Goal: Task Accomplishment & Management: Use online tool/utility

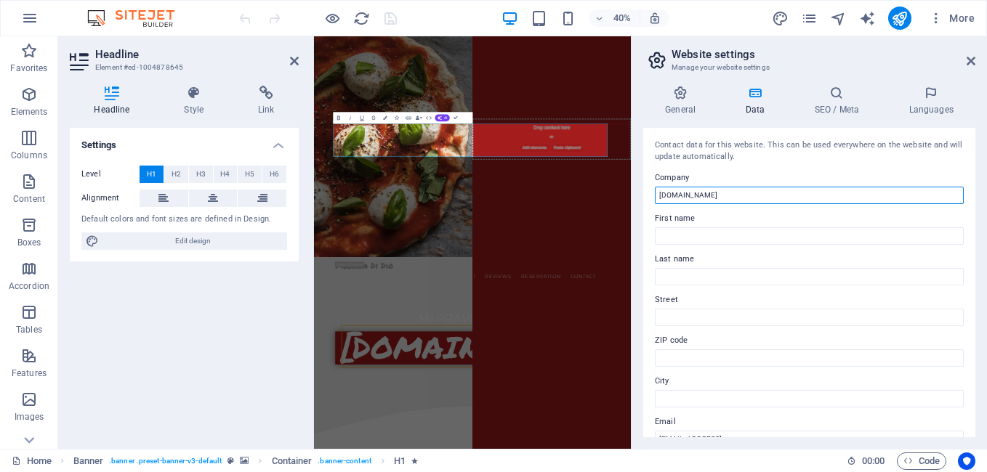
click at [673, 196] on input "[DOMAIN_NAME]" at bounding box center [809, 195] width 309 height 17
drag, startPoint x: 1011, startPoint y: 232, endPoint x: 1078, endPoint y: 434, distance: 213.0
click at [695, 195] on input "[DOMAIN_NAME]" at bounding box center [809, 195] width 309 height 17
drag, startPoint x: 705, startPoint y: 195, endPoint x: 647, endPoint y: 193, distance: 58.2
click at [647, 193] on div "Contact data for this website. This can be used everywhere on the website and w…" at bounding box center [809, 283] width 332 height 310
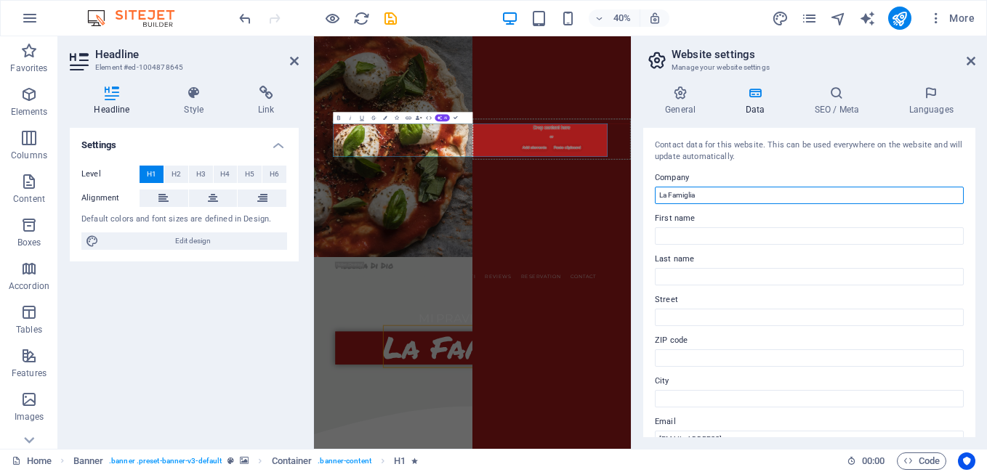
type input "La Famiglia"
click at [787, 166] on div "Contact data for this website. This can be used everywhere on the website and w…" at bounding box center [809, 283] width 332 height 310
click at [835, 107] on h4 "SEO / Meta" at bounding box center [839, 101] width 94 height 31
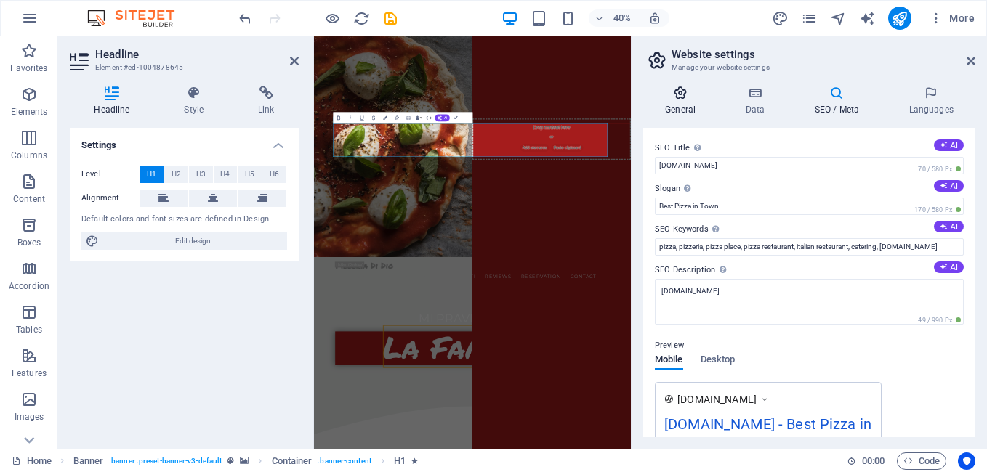
click at [679, 105] on h4 "General" at bounding box center [683, 101] width 80 height 31
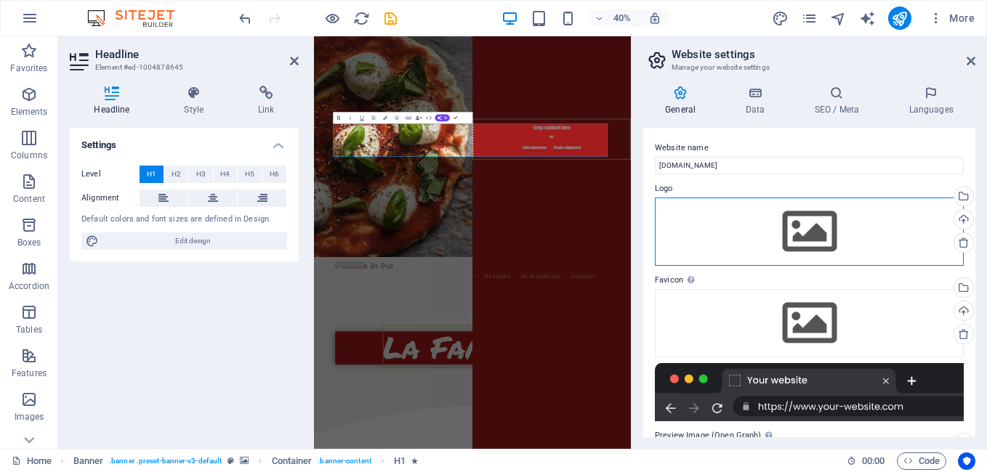
click at [809, 223] on div "Drag files here, click to choose files or select files from Files or our free s…" at bounding box center [809, 232] width 309 height 68
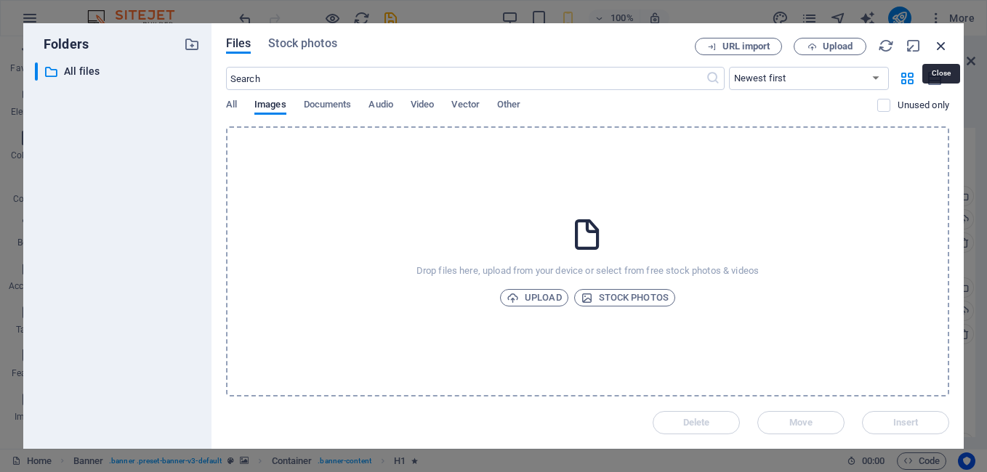
click at [940, 42] on icon "button" at bounding box center [941, 46] width 16 height 16
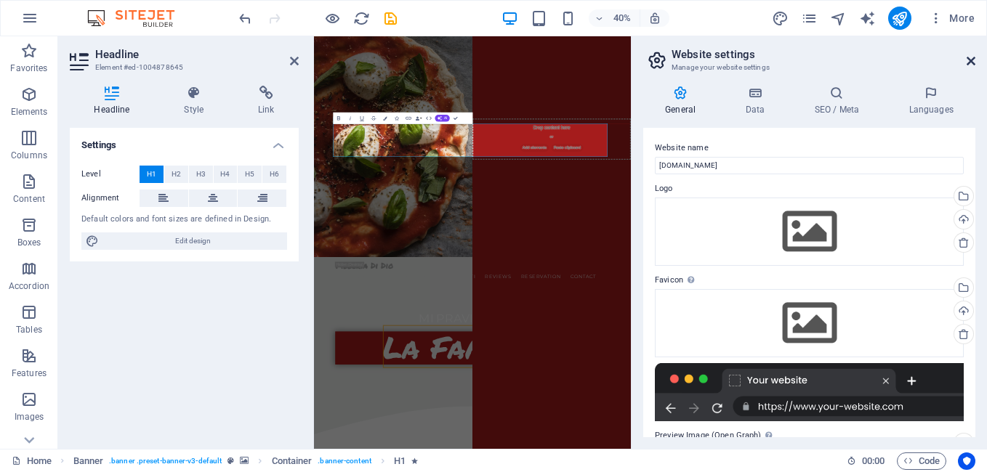
click at [971, 60] on icon at bounding box center [970, 61] width 9 height 12
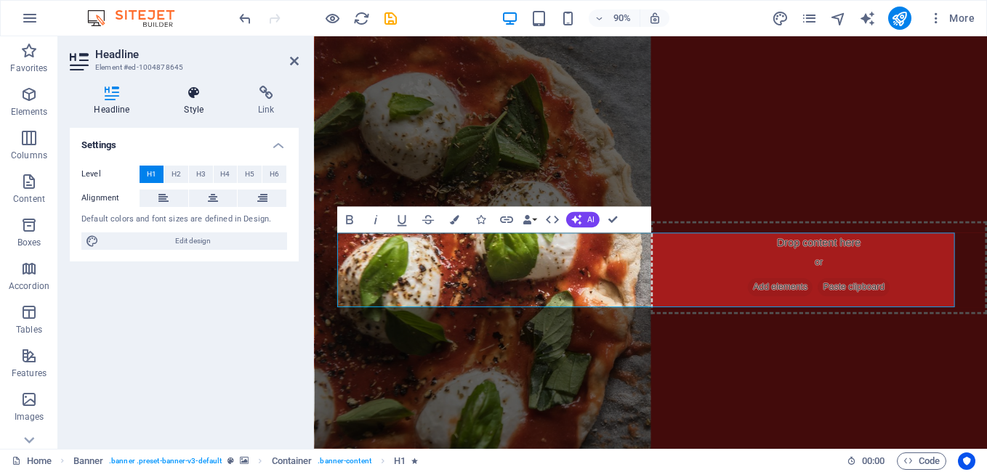
click at [176, 97] on icon at bounding box center [194, 93] width 68 height 15
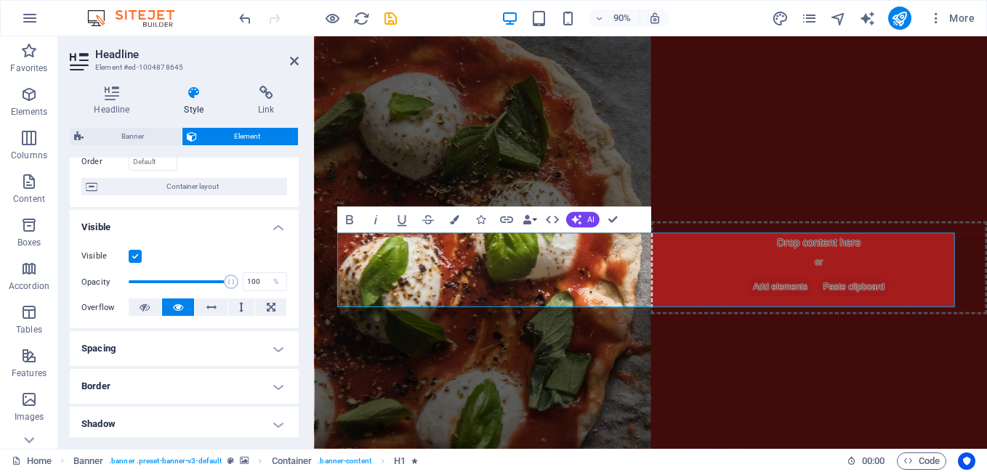
scroll to position [145, 0]
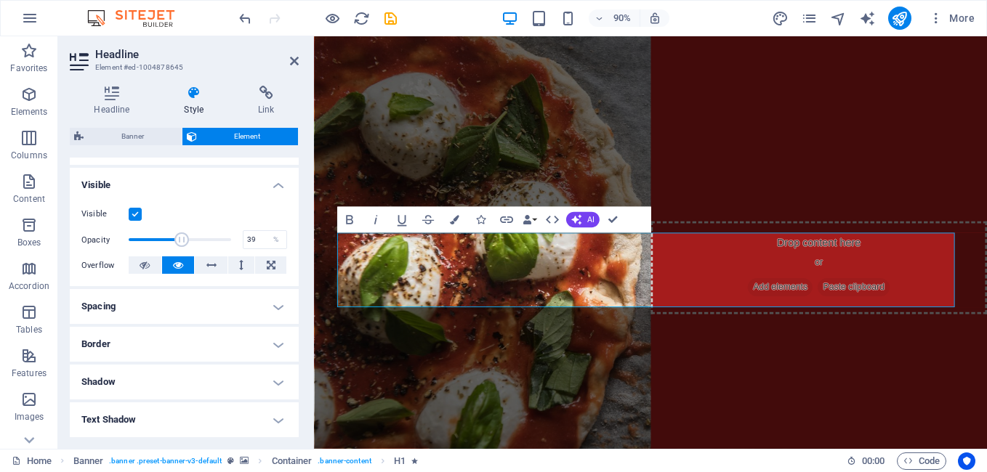
drag, startPoint x: 228, startPoint y: 238, endPoint x: 166, endPoint y: 239, distance: 61.8
click at [174, 239] on span at bounding box center [181, 239] width 15 height 15
type input "100"
drag, startPoint x: 173, startPoint y: 238, endPoint x: 246, endPoint y: 238, distance: 73.4
click at [246, 238] on div "Opacity 100 %" at bounding box center [184, 240] width 206 height 22
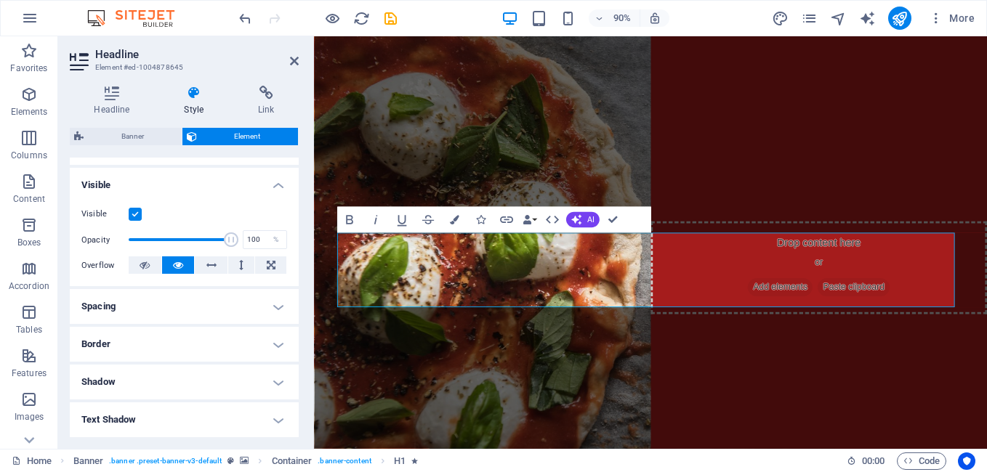
click at [270, 306] on h4 "Spacing" at bounding box center [184, 306] width 229 height 35
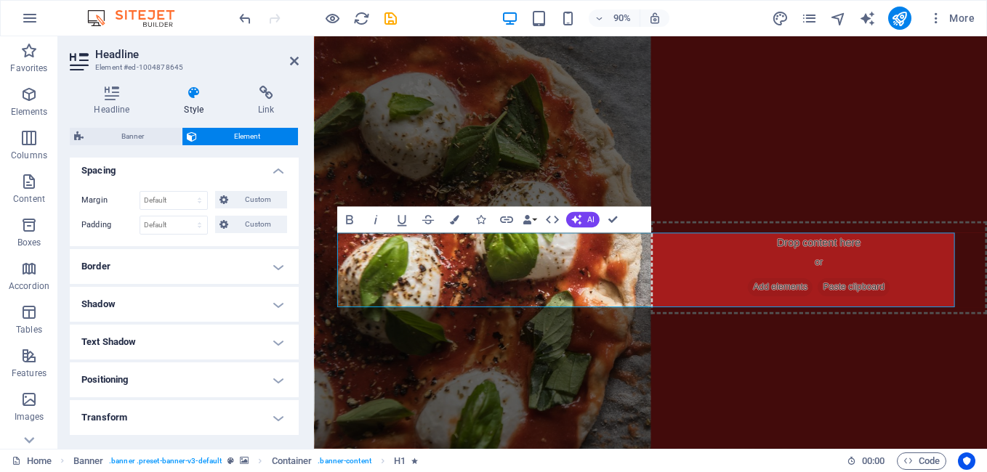
scroll to position [291, 0]
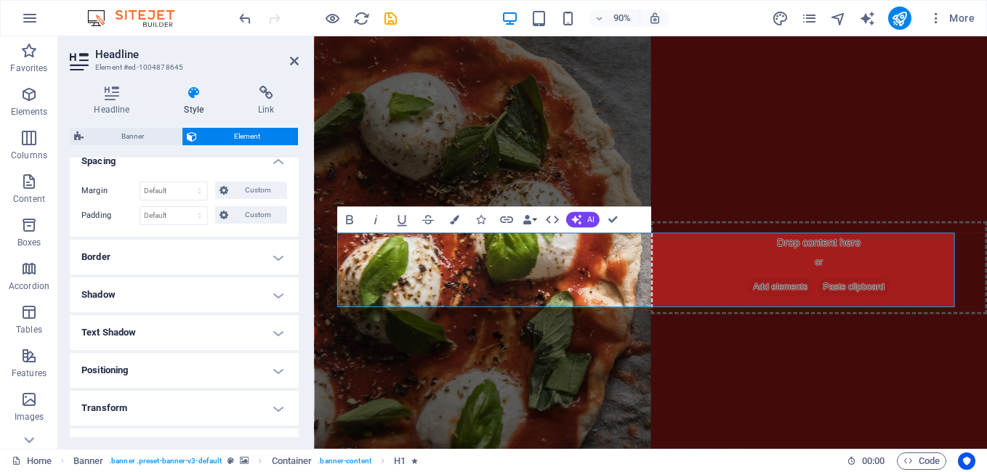
click at [272, 251] on h4 "Border" at bounding box center [184, 257] width 229 height 35
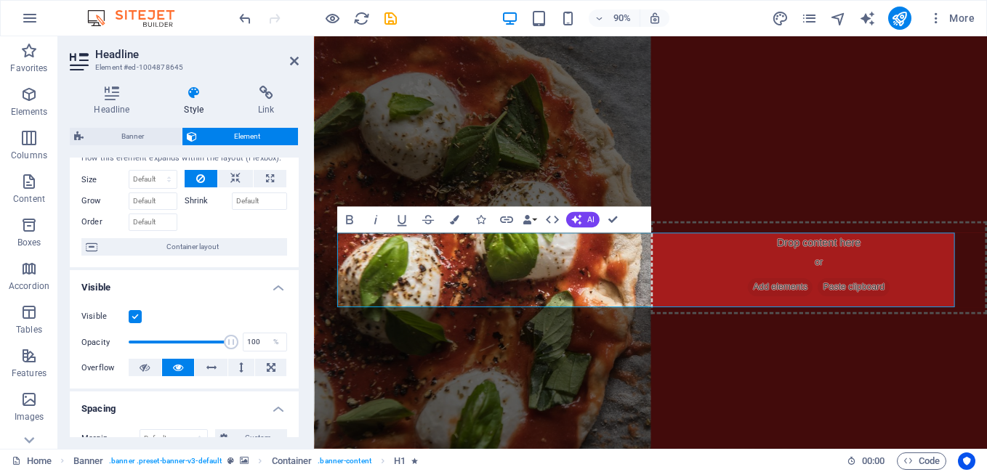
scroll to position [0, 0]
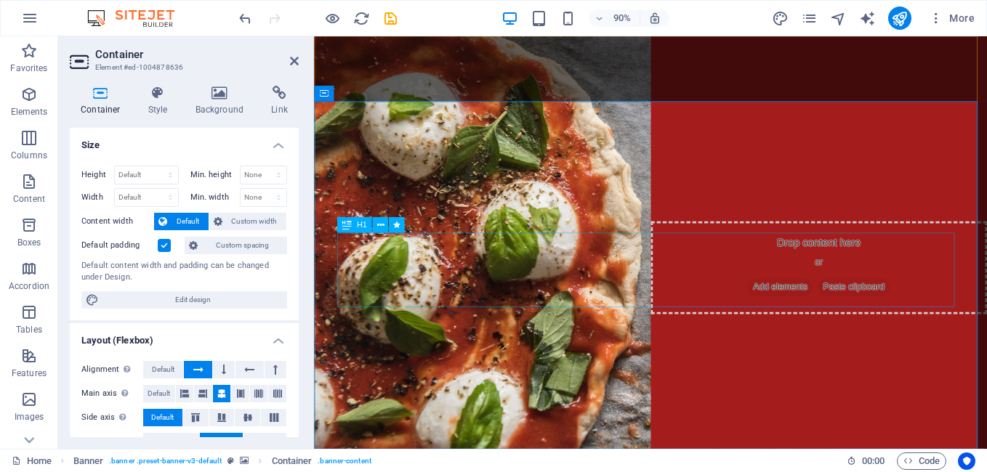
click at [26, 39] on button "Favorites" at bounding box center [29, 58] width 58 height 44
click at [28, 68] on p "Favorites" at bounding box center [28, 68] width 37 height 12
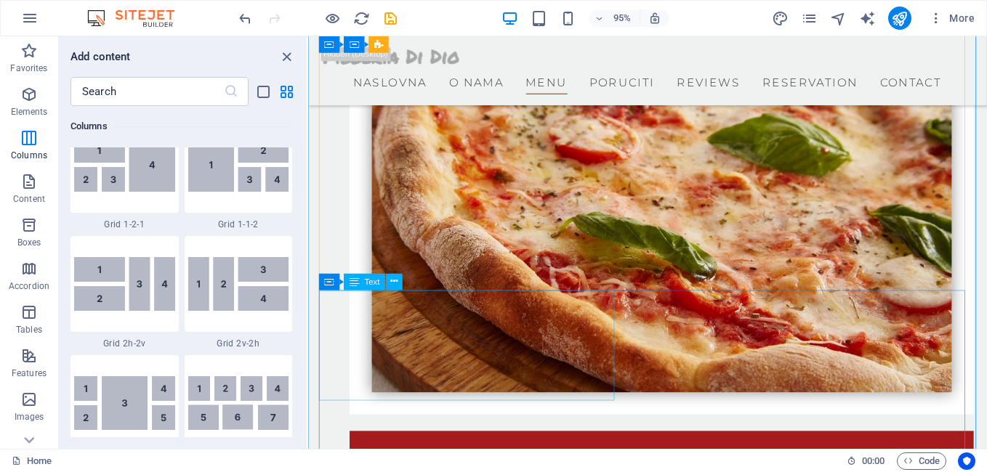
scroll to position [1816, 0]
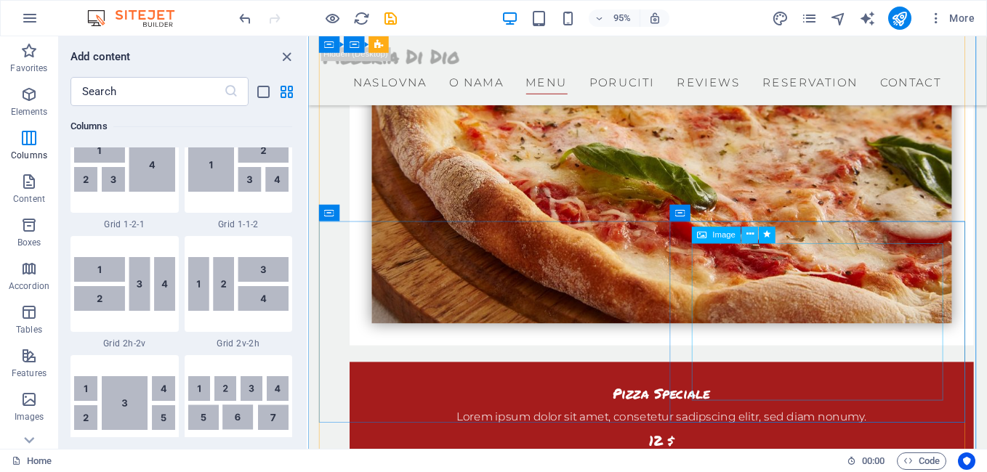
click at [752, 232] on icon at bounding box center [749, 235] width 7 height 15
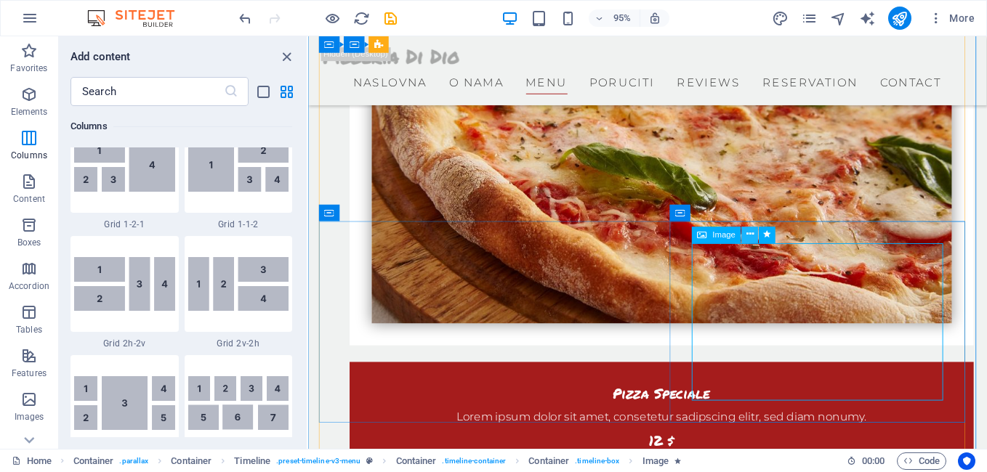
click at [747, 235] on icon at bounding box center [749, 235] width 7 height 15
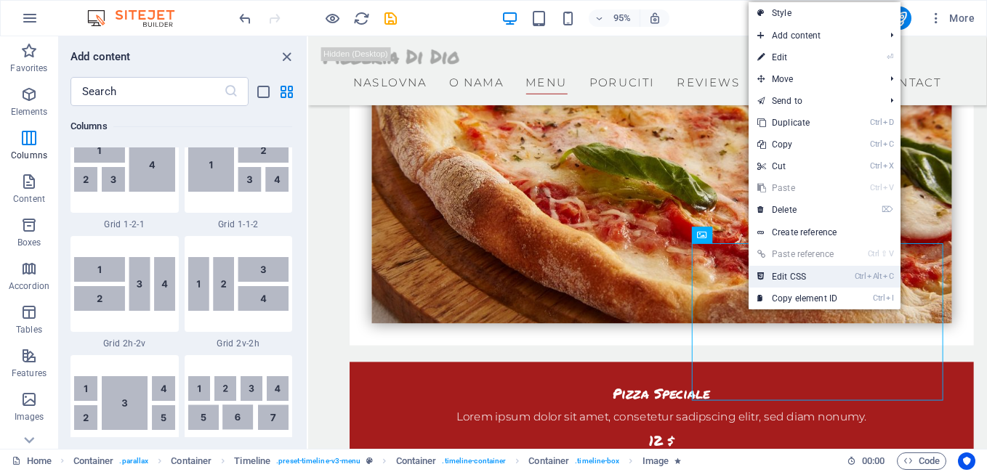
click at [801, 273] on link "Ctrl Alt C Edit CSS" at bounding box center [796, 277] width 97 height 22
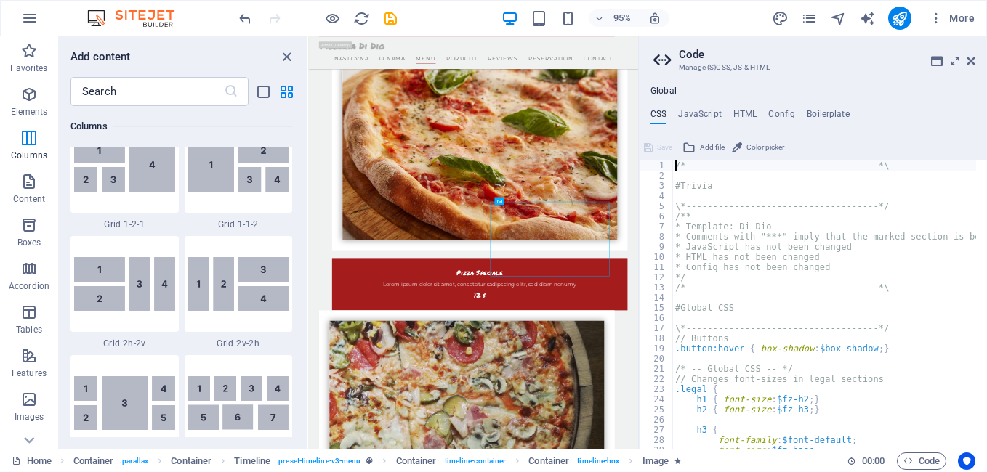
type textarea "img { box-shadow: $box-shadow; }"
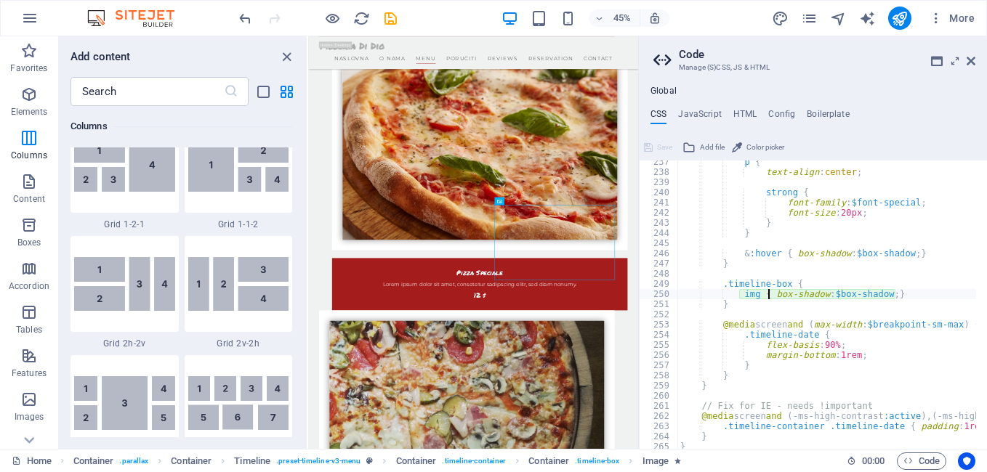
scroll to position [868, 0]
click at [968, 61] on icon at bounding box center [970, 61] width 9 height 12
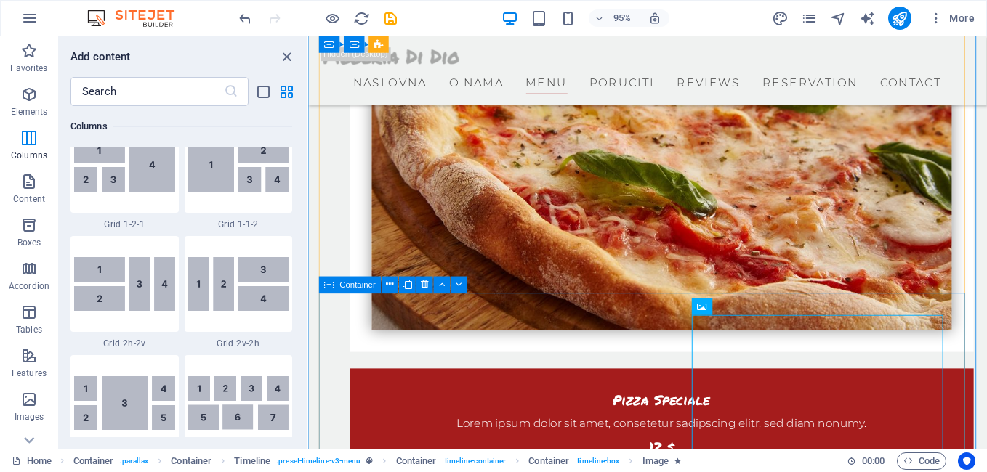
scroll to position [1881, 0]
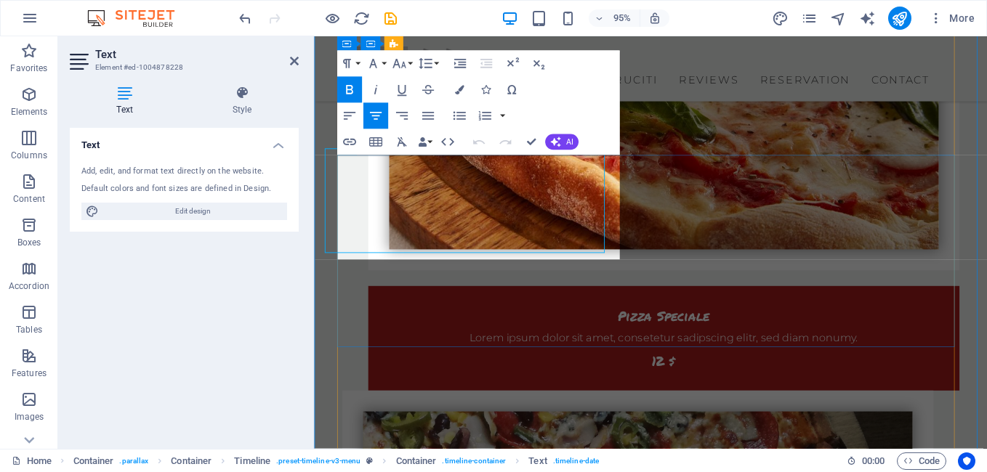
scroll to position [1886, 0]
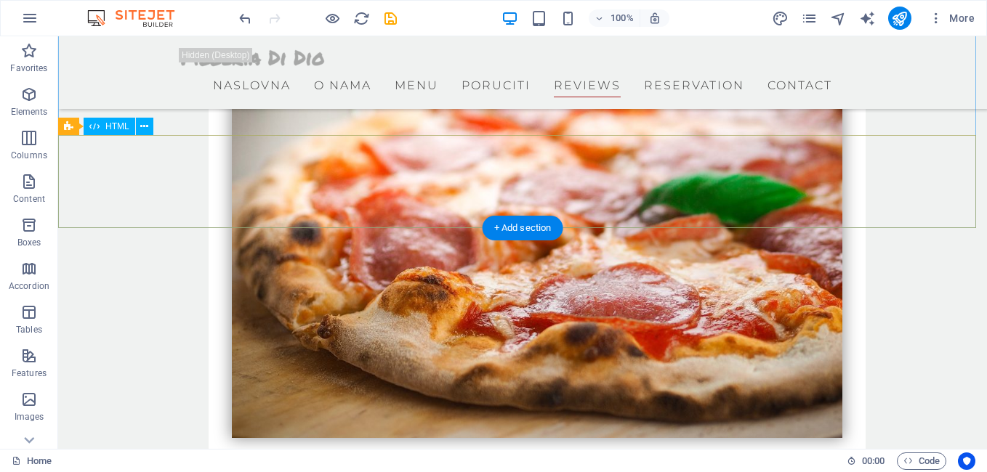
scroll to position [4133, 0]
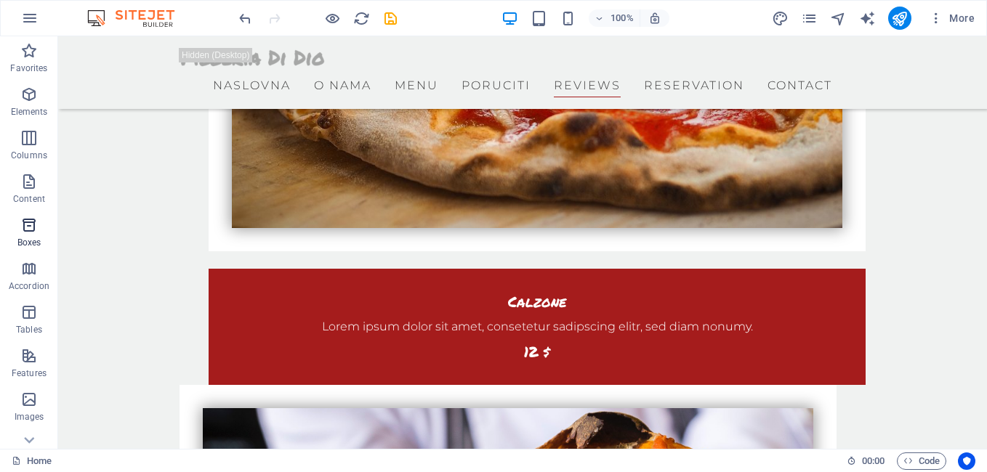
click at [27, 227] on icon "button" at bounding box center [28, 225] width 17 height 17
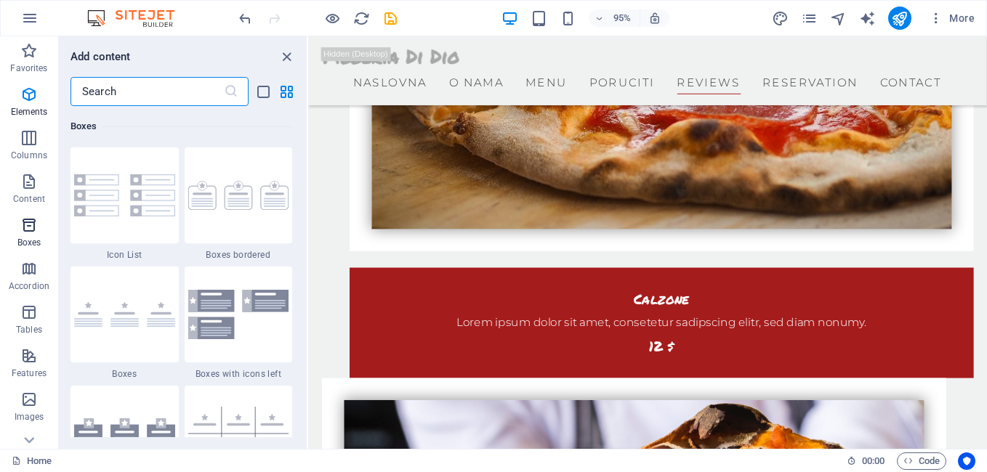
scroll to position [4008, 0]
click at [243, 215] on div at bounding box center [239, 195] width 108 height 96
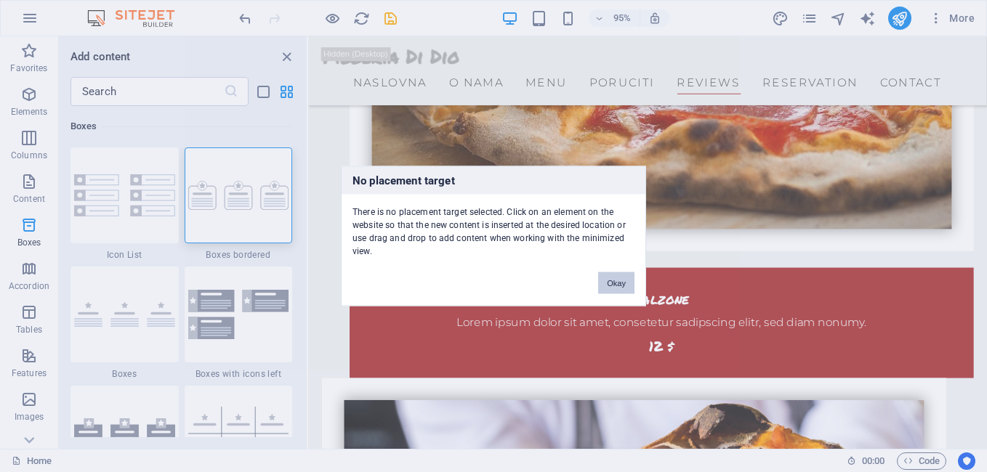
click at [622, 279] on button "Okay" at bounding box center [616, 283] width 36 height 22
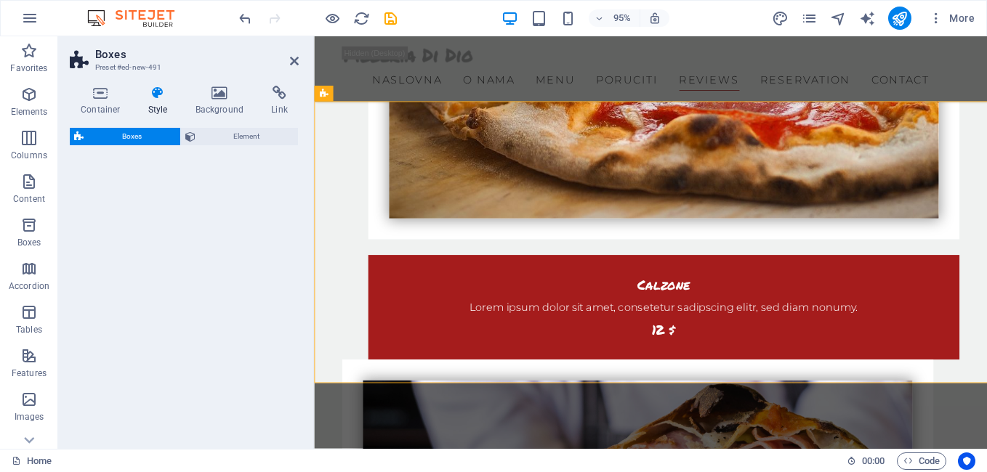
select select "rem"
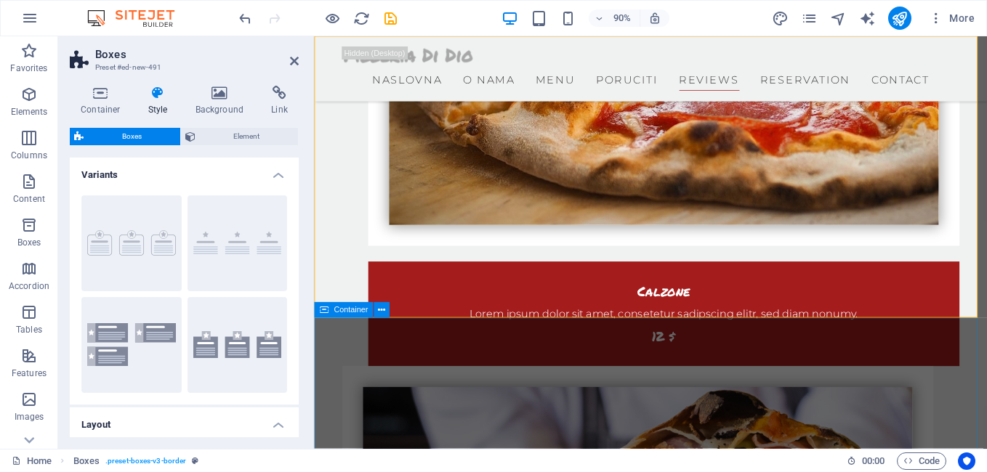
scroll to position [4042, 0]
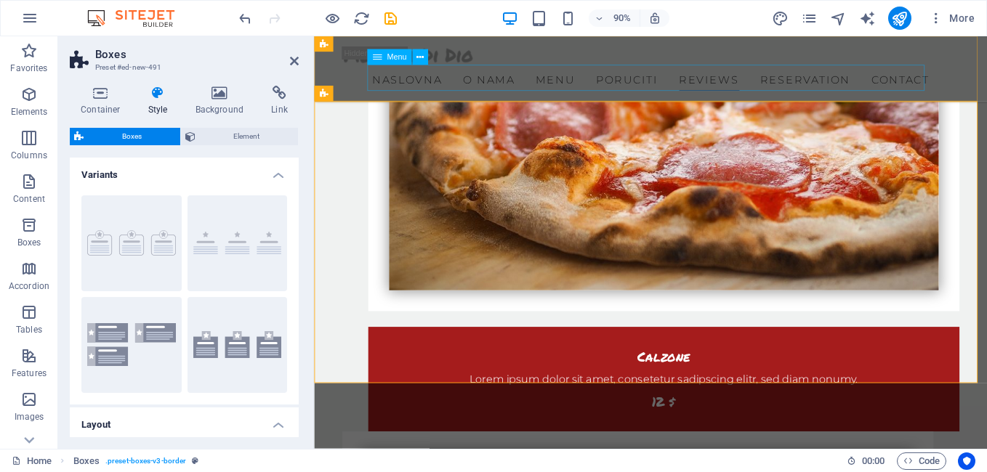
click at [778, 70] on nav "Naslovna O nama Menu Poruciti Reviews Reservation Contact" at bounding box center [688, 82] width 686 height 29
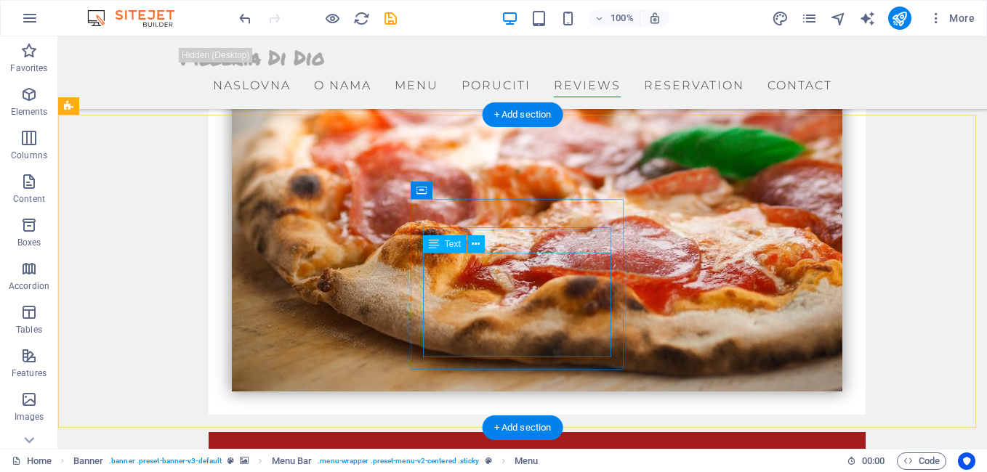
scroll to position [4115, 0]
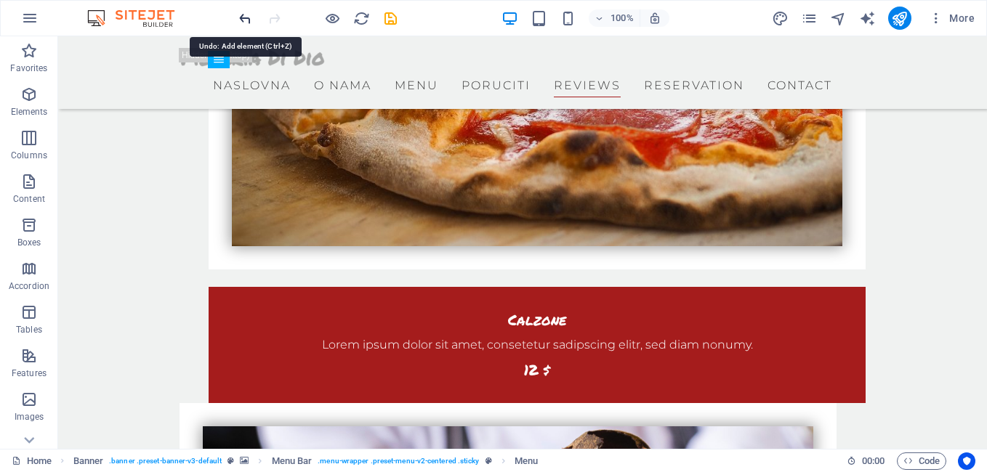
click at [239, 21] on icon "undo" at bounding box center [245, 18] width 17 height 17
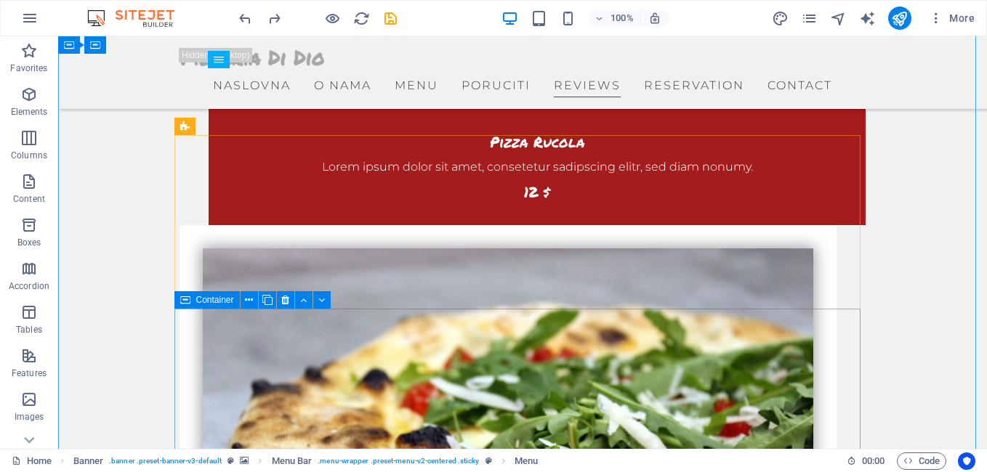
scroll to position [3098, 0]
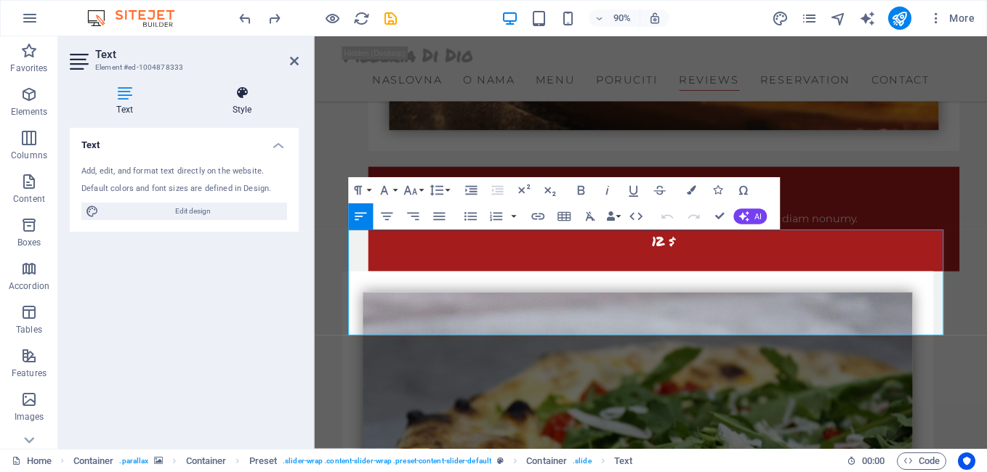
click at [246, 89] on icon at bounding box center [241, 93] width 113 height 15
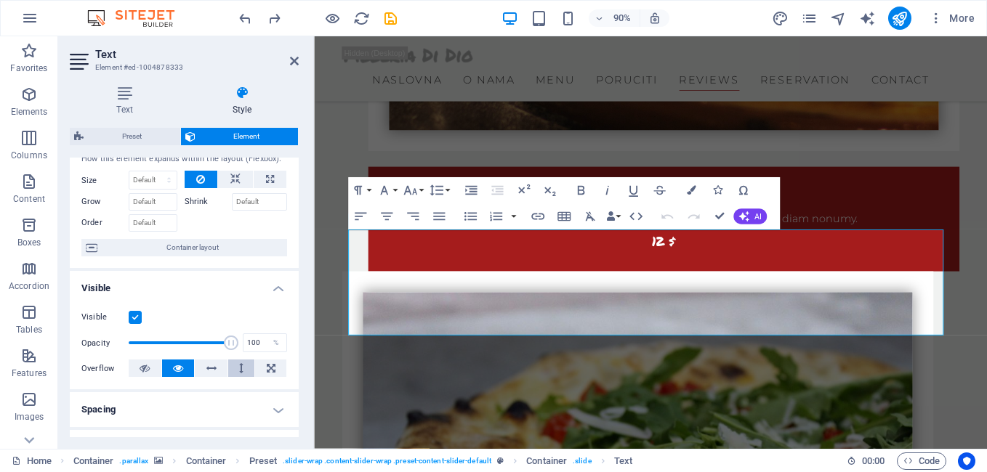
scroll to position [73, 0]
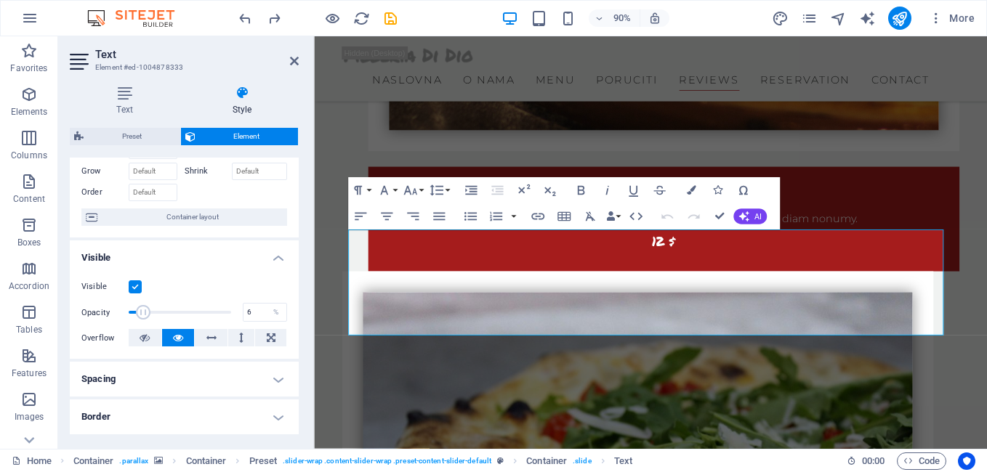
drag, startPoint x: 227, startPoint y: 312, endPoint x: 133, endPoint y: 311, distance: 94.5
click at [136, 311] on span at bounding box center [143, 312] width 15 height 15
type input "100"
drag, startPoint x: 126, startPoint y: 312, endPoint x: 277, endPoint y: 314, distance: 150.4
click at [276, 314] on div "Opacity 100 %" at bounding box center [184, 313] width 206 height 22
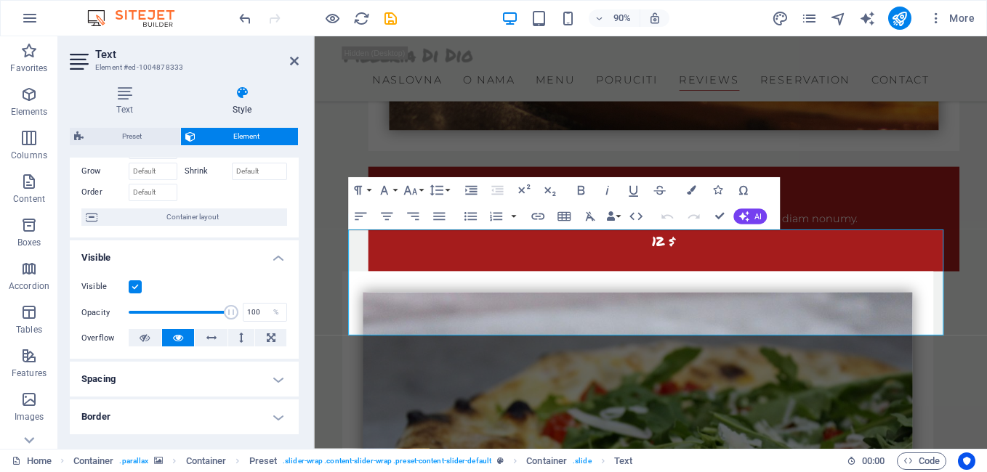
click at [139, 290] on label at bounding box center [135, 286] width 13 height 13
click at [0, 0] on input "Visible" at bounding box center [0, 0] width 0 height 0
click at [136, 289] on label at bounding box center [135, 286] width 13 height 13
click at [0, 0] on input "Visible" at bounding box center [0, 0] width 0 height 0
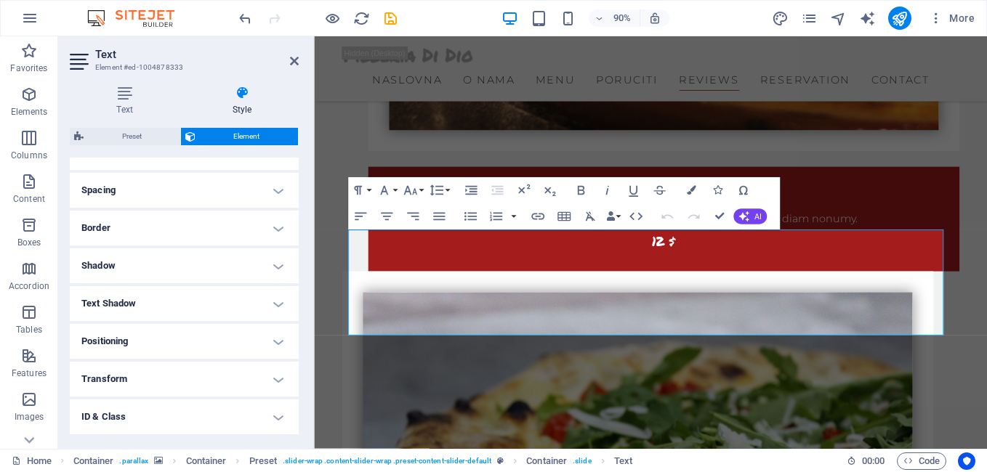
scroll to position [334, 0]
click at [277, 384] on h4 "Animation" at bounding box center [184, 382] width 229 height 35
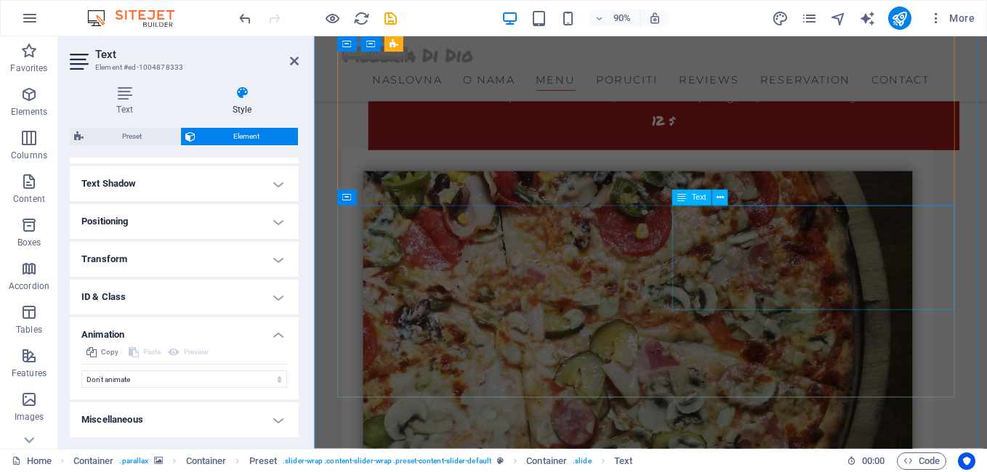
scroll to position [1936, 0]
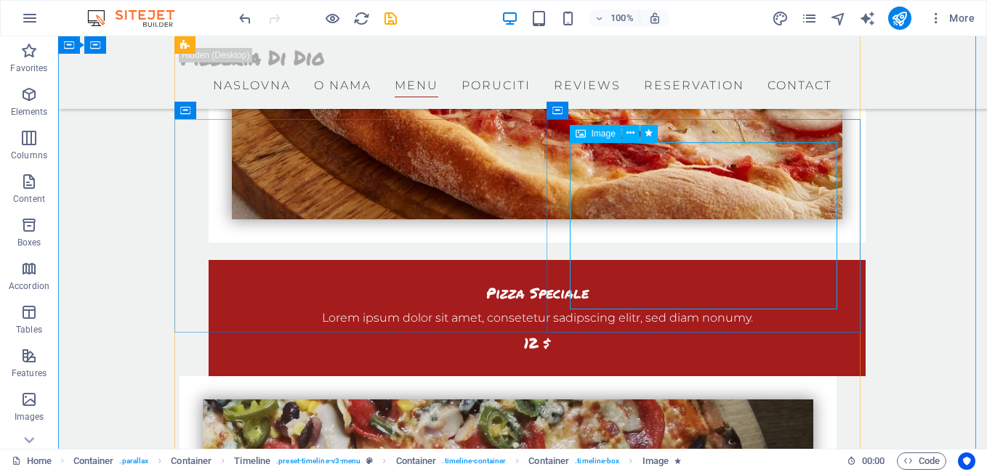
select select "%"
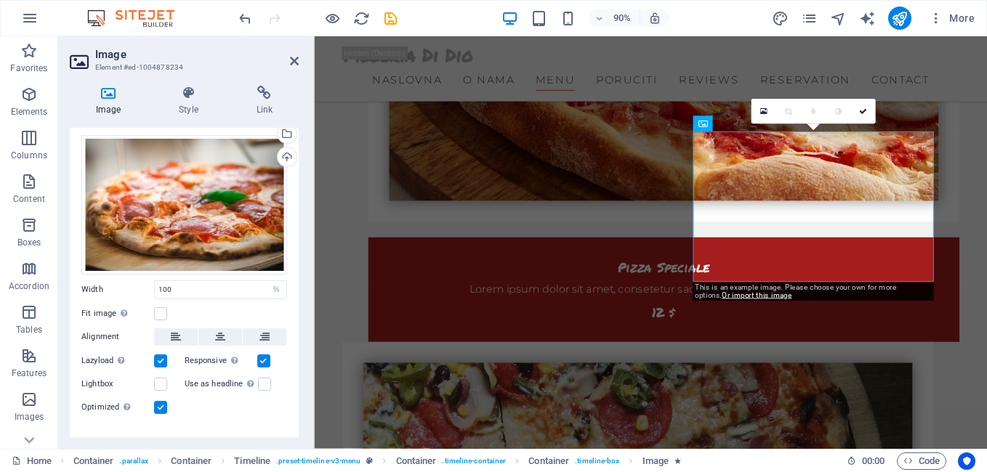
scroll to position [54, 0]
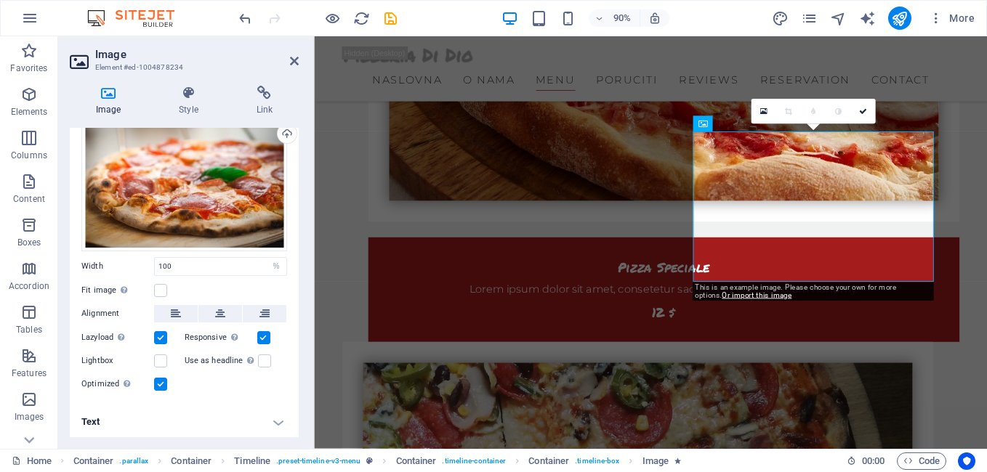
click at [276, 421] on h4 "Text" at bounding box center [184, 422] width 229 height 35
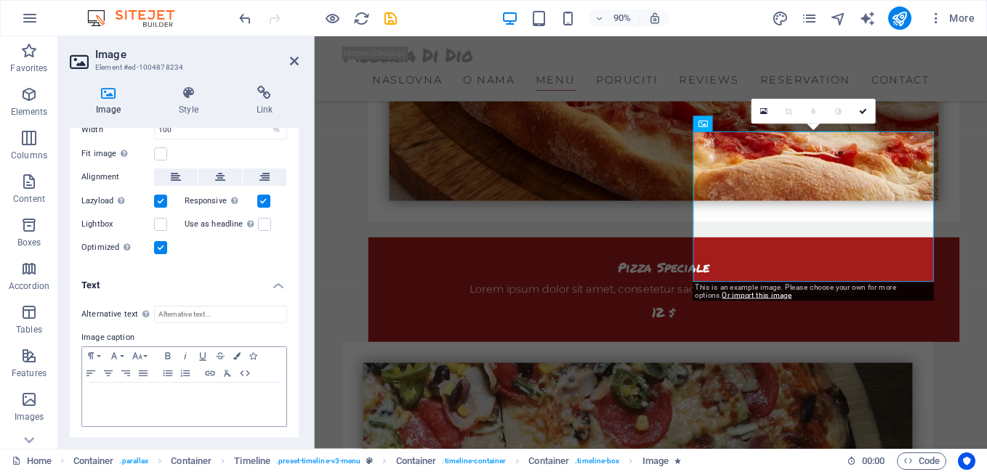
scroll to position [0, 0]
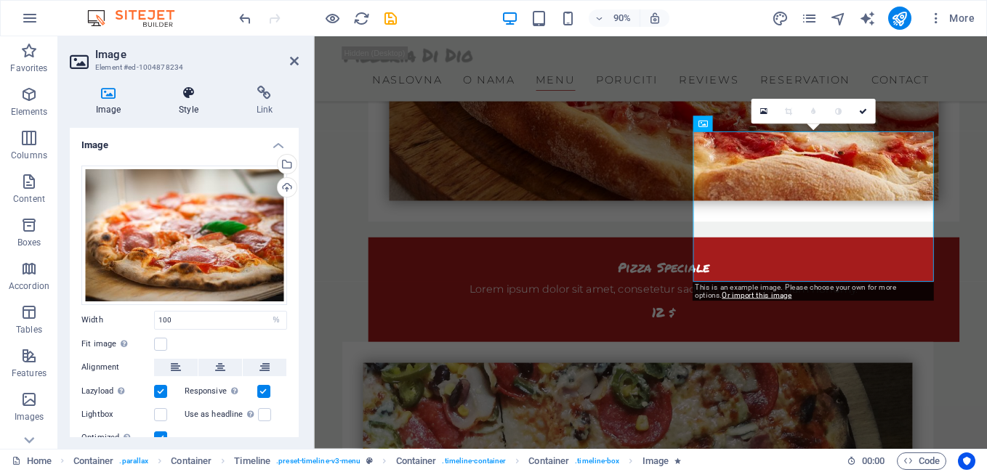
click at [196, 102] on h4 "Style" at bounding box center [191, 101] width 77 height 31
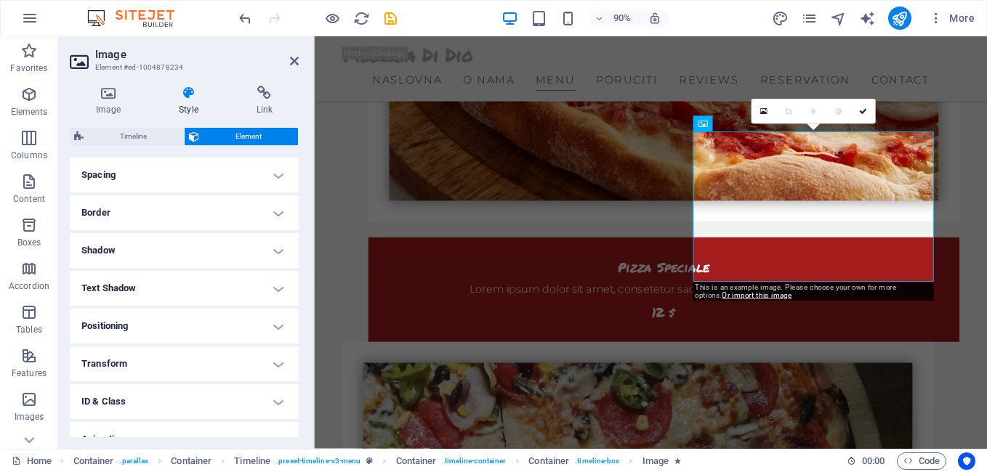
scroll to position [334, 0]
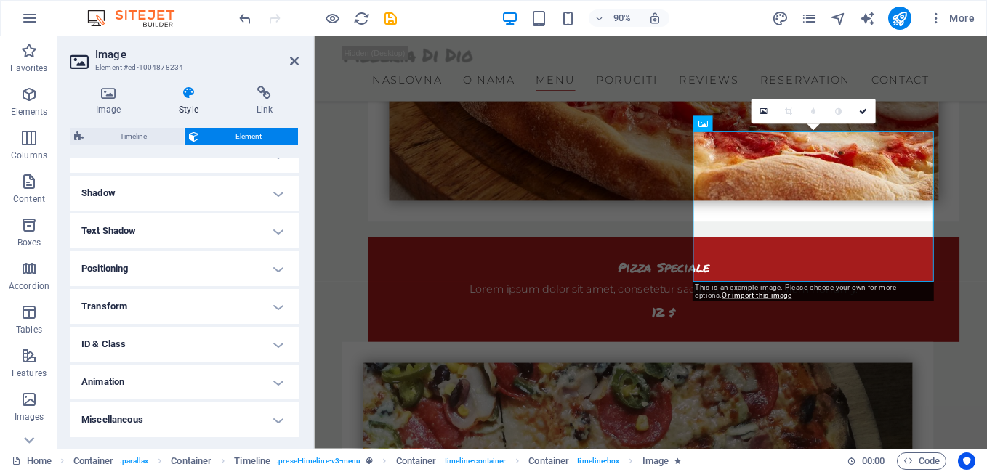
click at [215, 384] on h4 "Animation" at bounding box center [184, 382] width 229 height 35
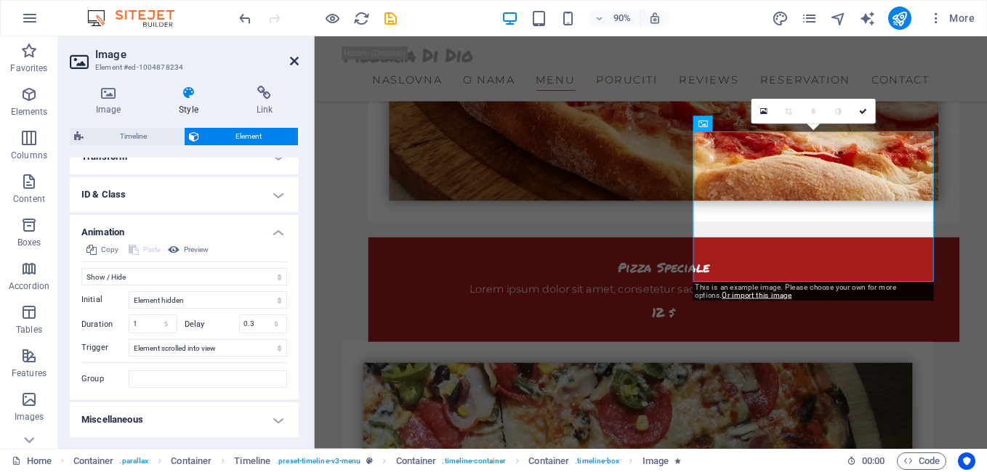
click at [290, 61] on icon at bounding box center [294, 61] width 9 height 12
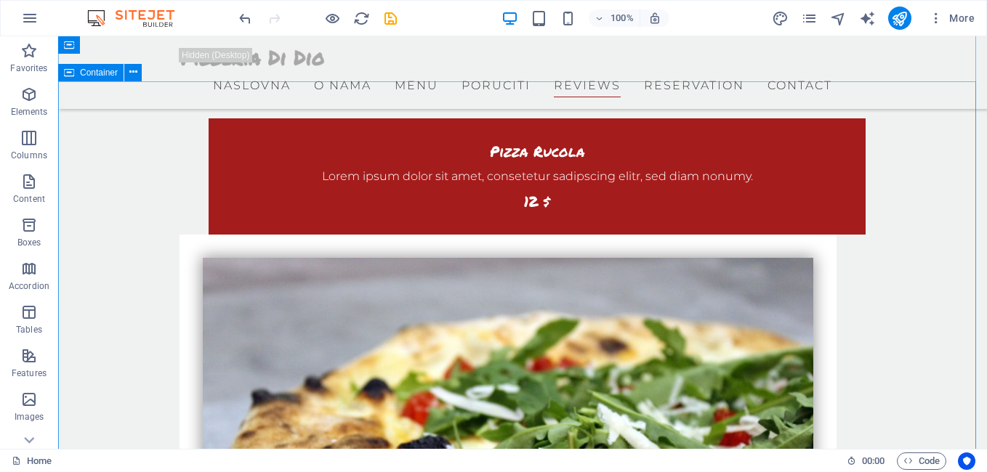
scroll to position [3171, 0]
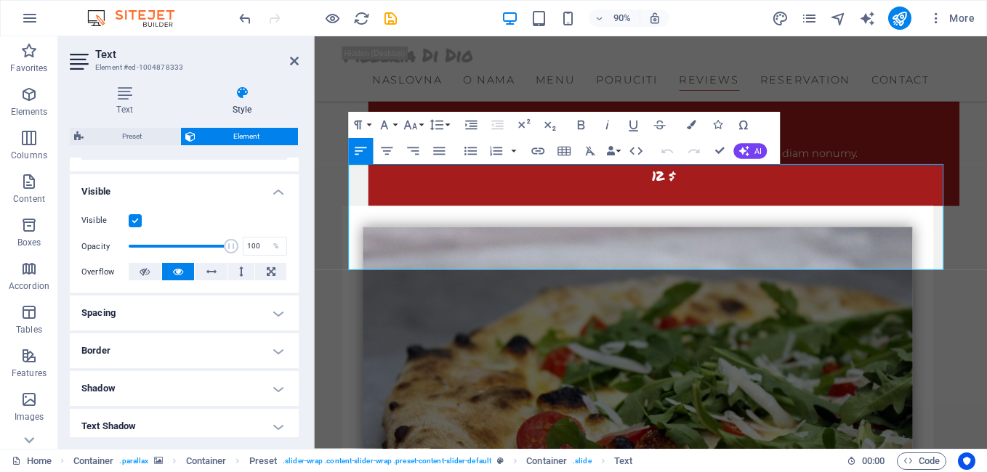
scroll to position [218, 0]
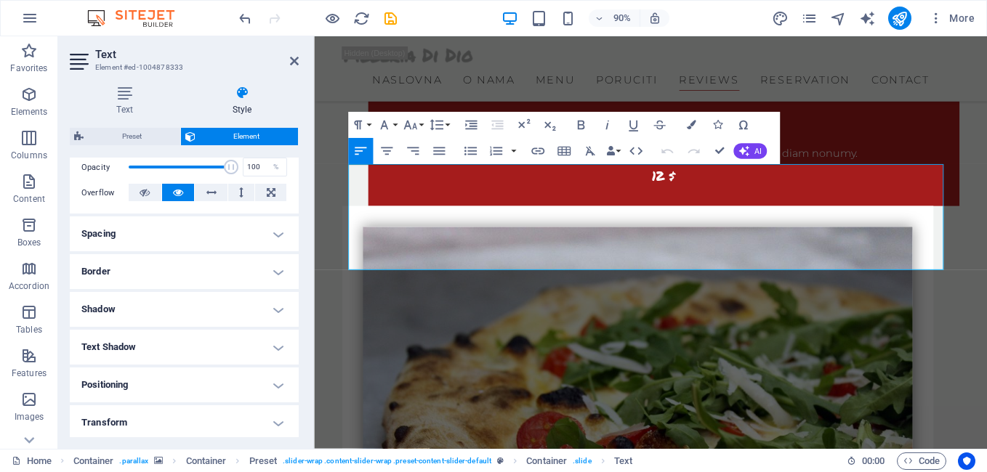
click at [258, 312] on h4 "Shadow" at bounding box center [184, 309] width 229 height 35
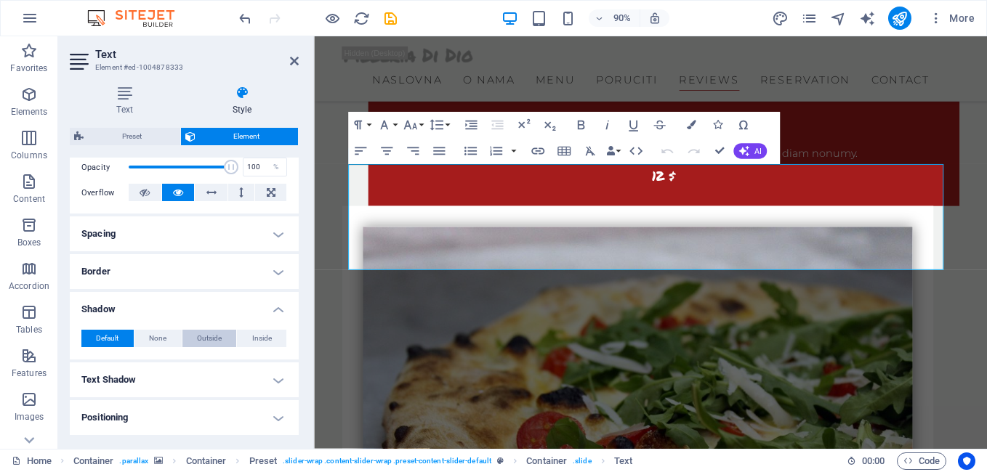
click at [210, 344] on span "Outside" at bounding box center [209, 338] width 25 height 17
type input "2"
type input "4"
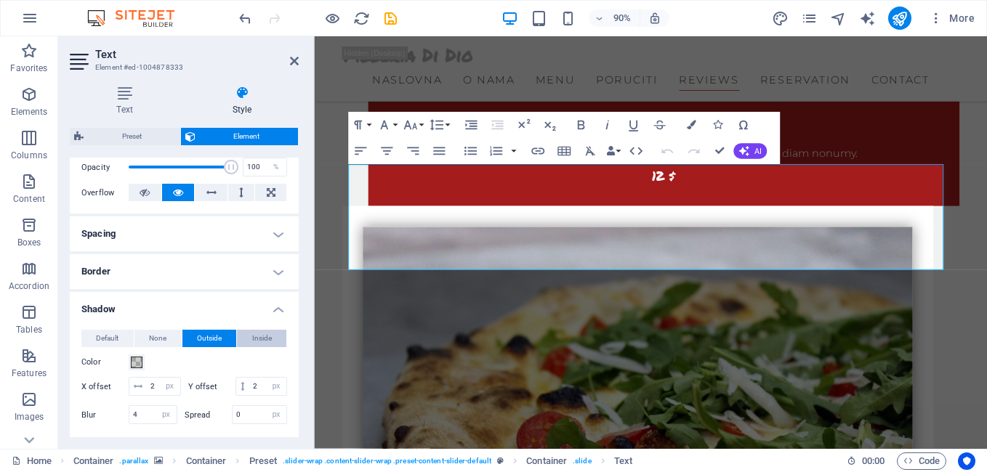
click at [252, 341] on span "Inside" at bounding box center [262, 338] width 20 height 17
click at [169, 340] on button "None" at bounding box center [157, 338] width 47 height 17
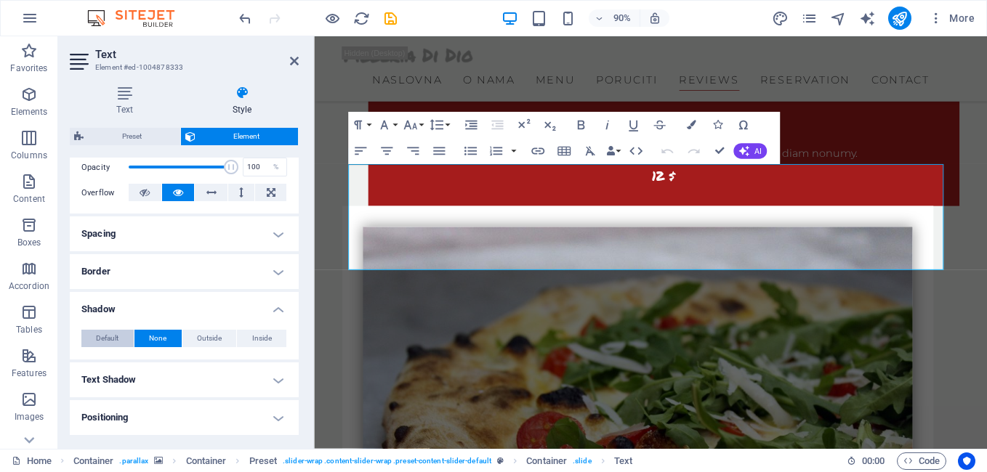
click at [110, 338] on span "Default" at bounding box center [107, 338] width 23 height 17
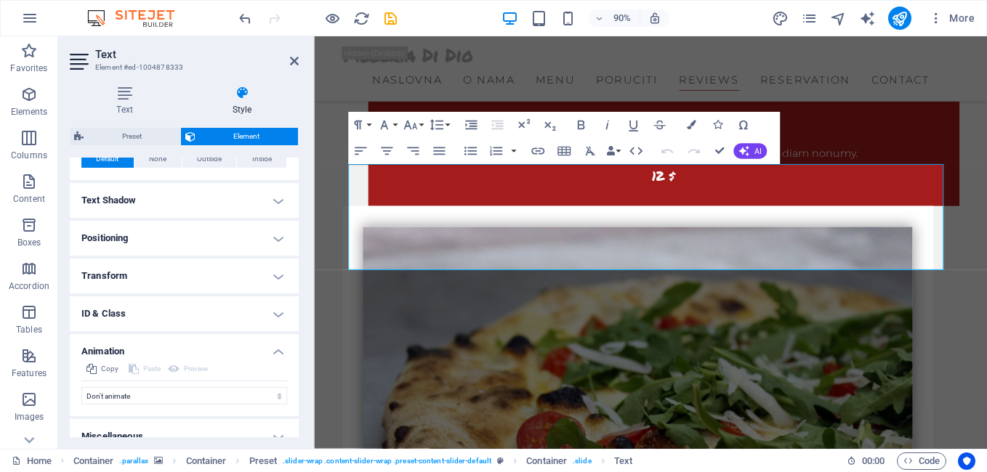
scroll to position [414, 0]
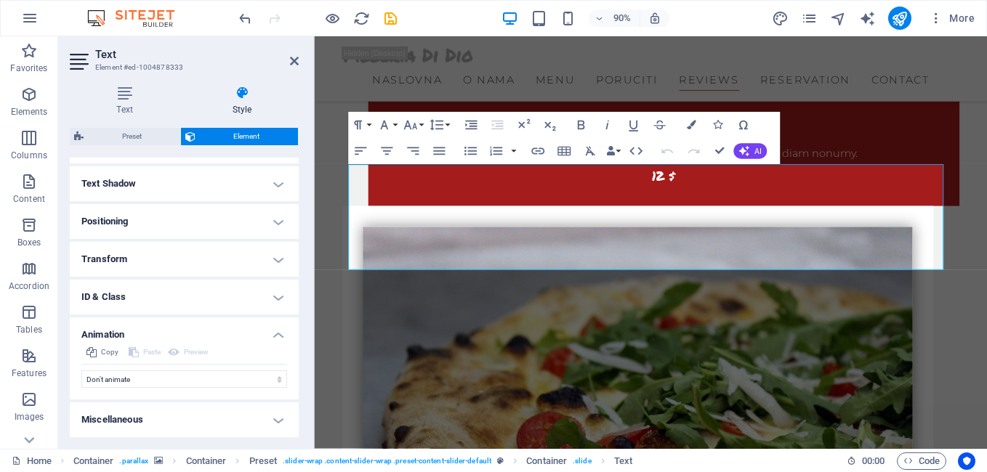
click at [200, 425] on h4 "Miscellaneous" at bounding box center [184, 420] width 229 height 35
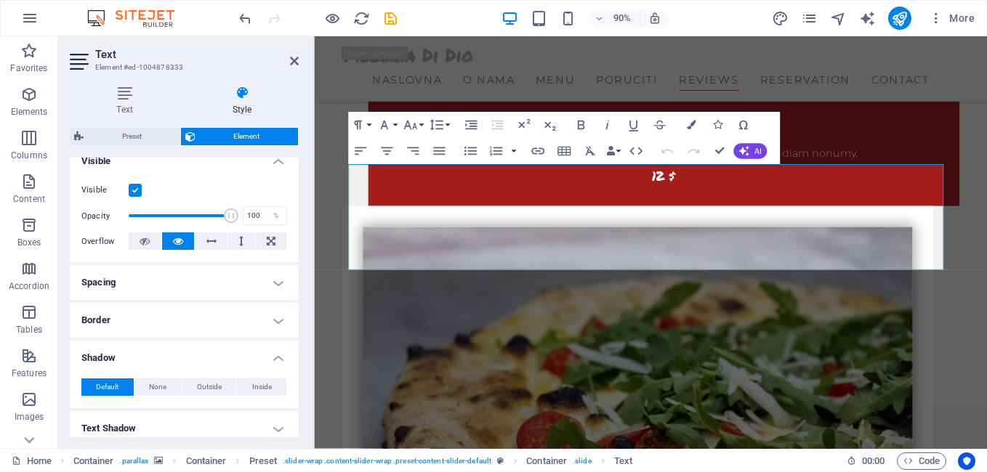
scroll to position [141, 0]
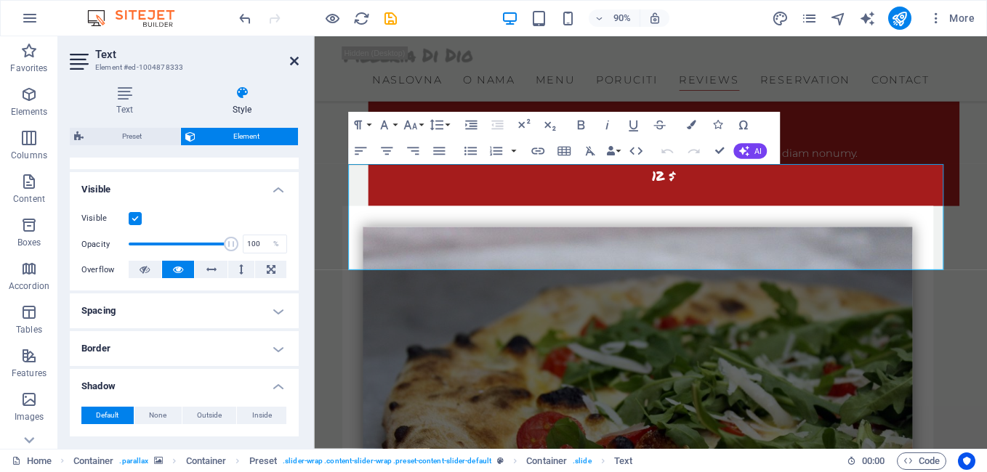
click at [290, 62] on icon at bounding box center [294, 61] width 9 height 12
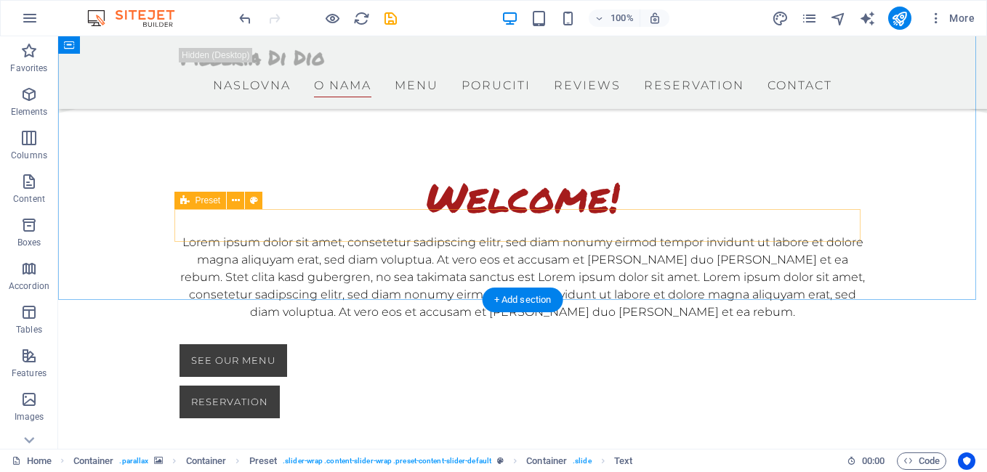
scroll to position [555, 0]
